Goal: Find specific page/section: Find specific page/section

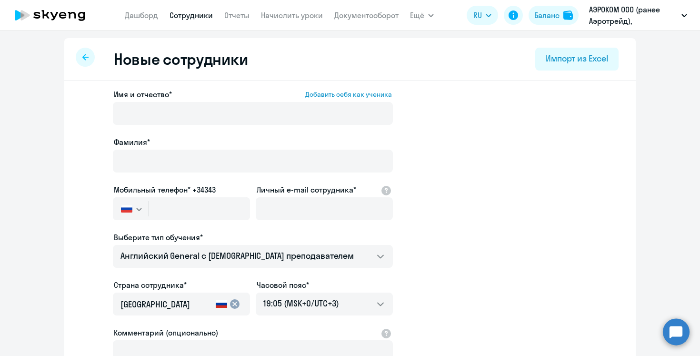
select select "english_adult_not_native_speaker"
select select "3"
click at [187, 16] on link "Сотрудники" at bounding box center [191, 15] width 43 height 10
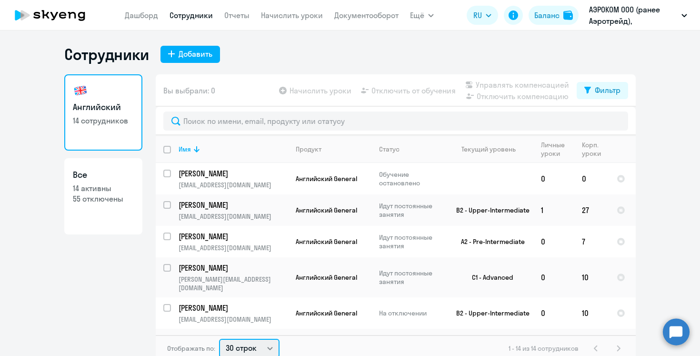
click at [259, 347] on select "30 строк 50 строк 100 строк" at bounding box center [249, 348] width 60 height 19
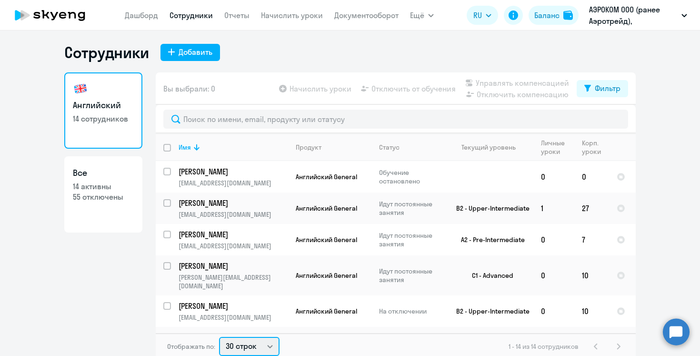
select select "100"
click at [219, 337] on select "30 строк 50 строк 100 строк" at bounding box center [249, 346] width 60 height 19
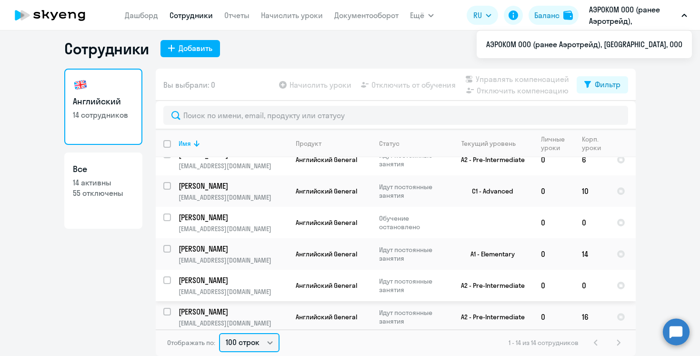
scroll to position [265, 0]
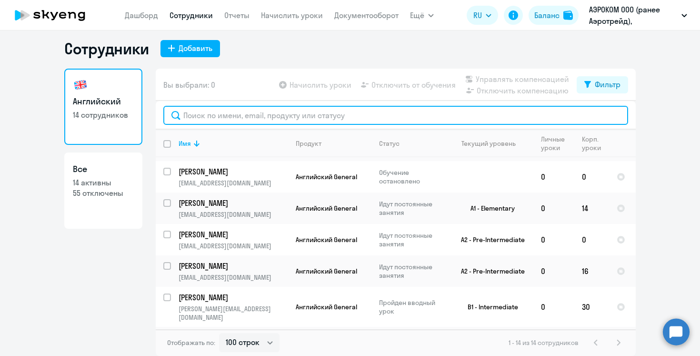
click at [266, 115] on input "text" at bounding box center [395, 115] width 465 height 19
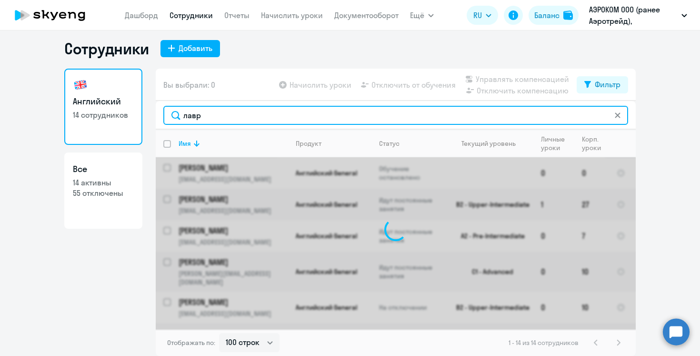
scroll to position [0, 0]
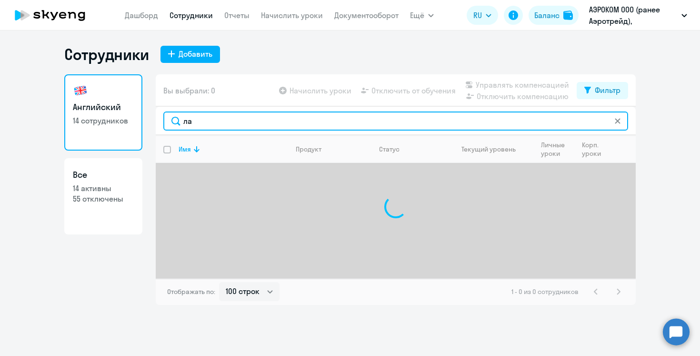
type input "л"
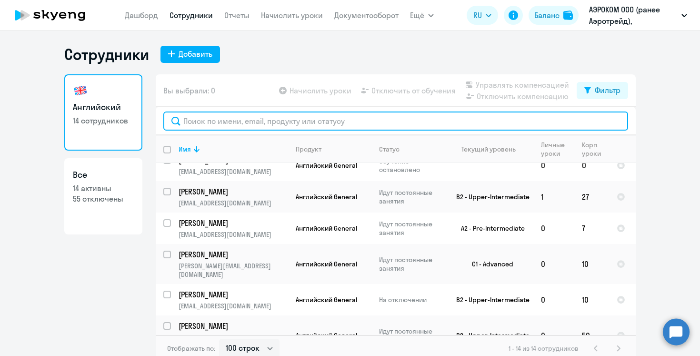
scroll to position [10, 0]
